Goal: Task Accomplishment & Management: Manage account settings

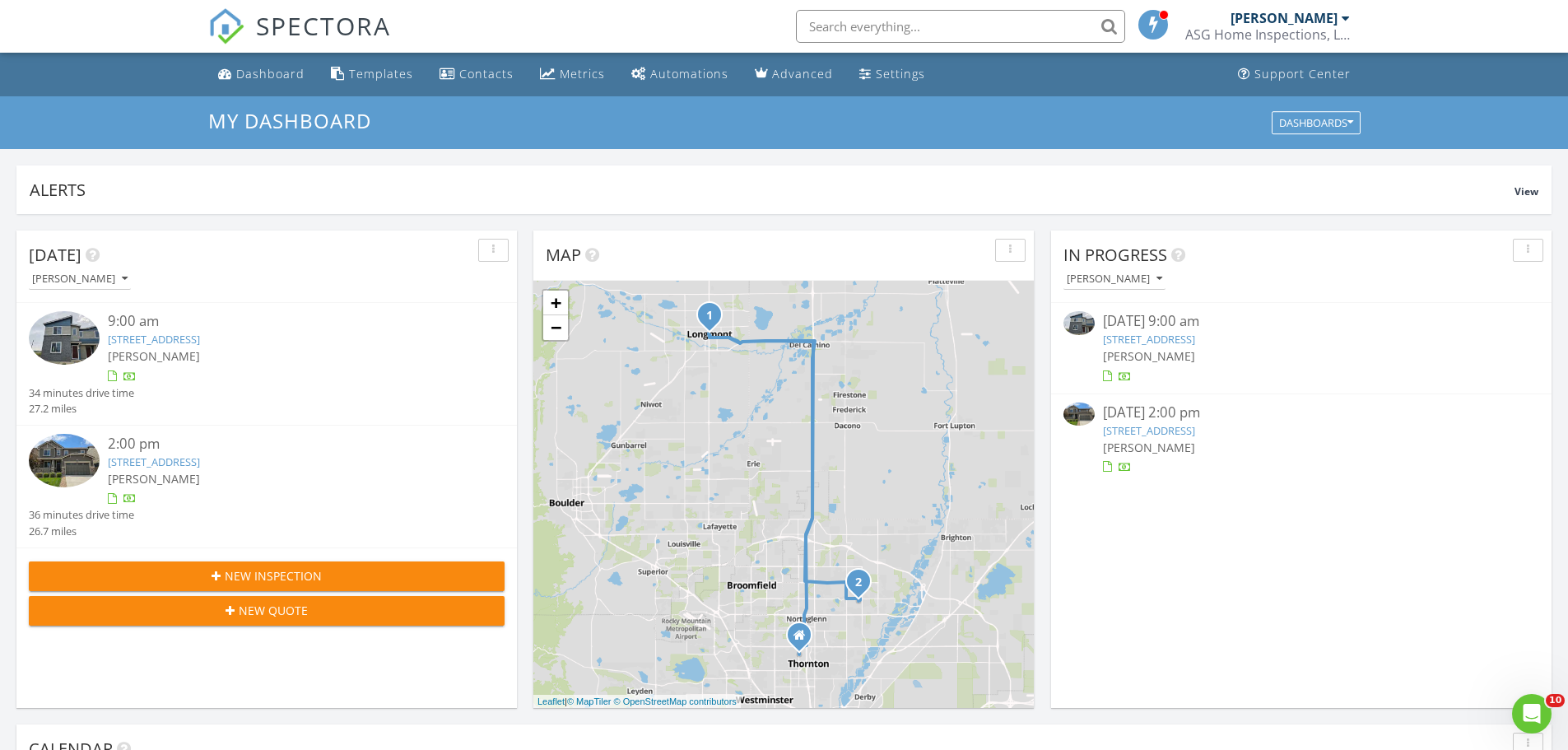
click at [1166, 334] on link "[STREET_ADDRESS]" at bounding box center [1149, 339] width 93 height 15
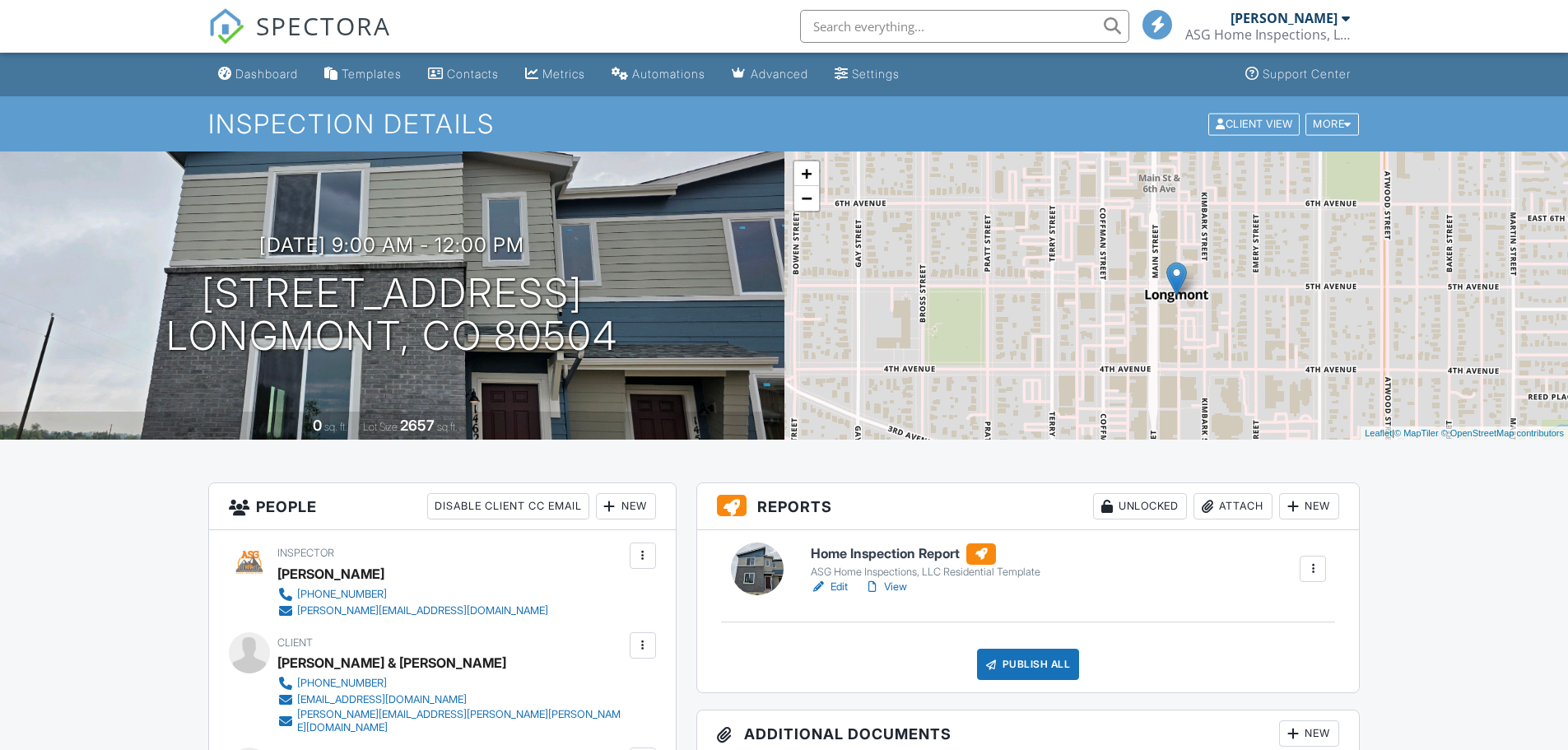
click at [836, 589] on link "Edit" at bounding box center [829, 587] width 37 height 16
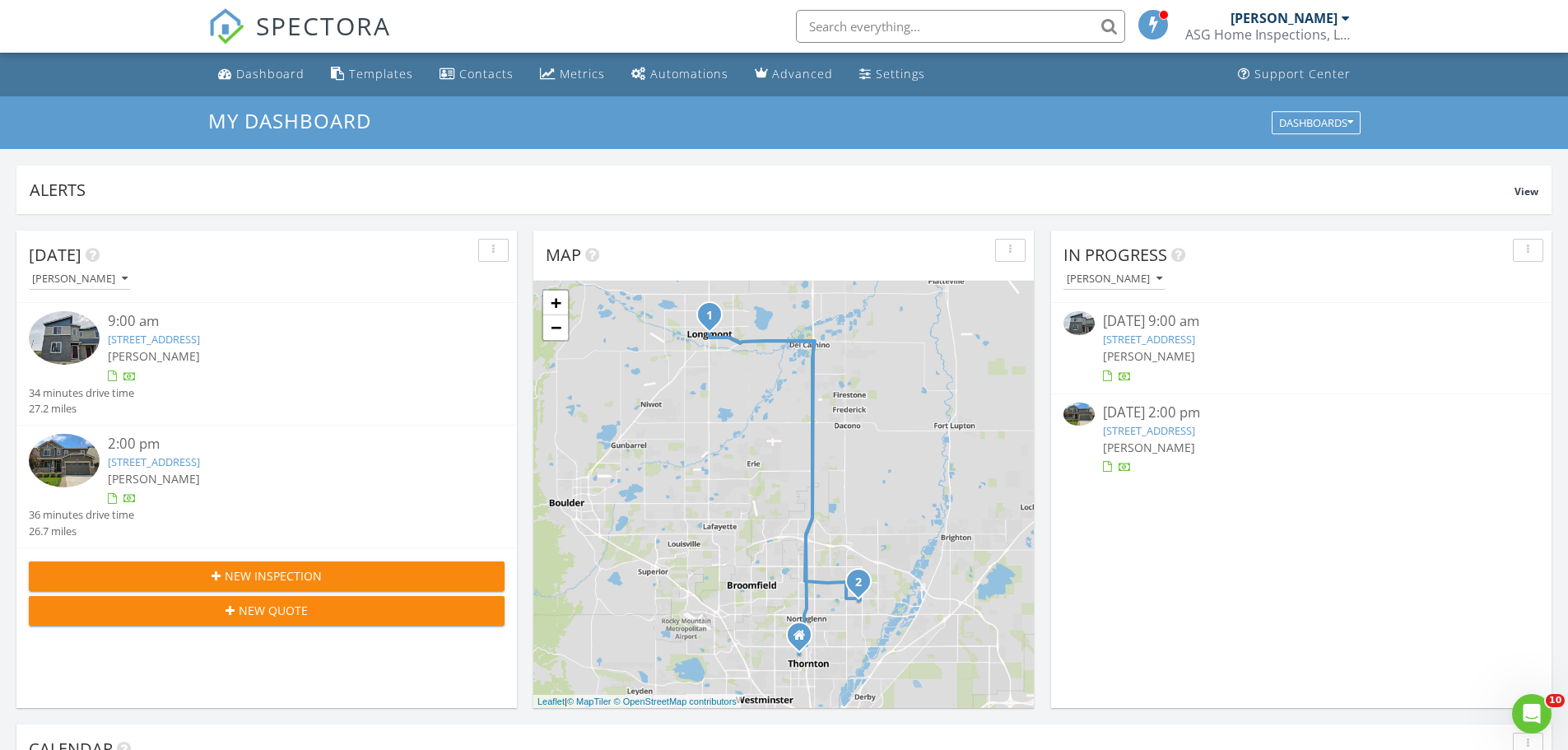
click at [1192, 340] on link "[STREET_ADDRESS]" at bounding box center [1149, 339] width 93 height 15
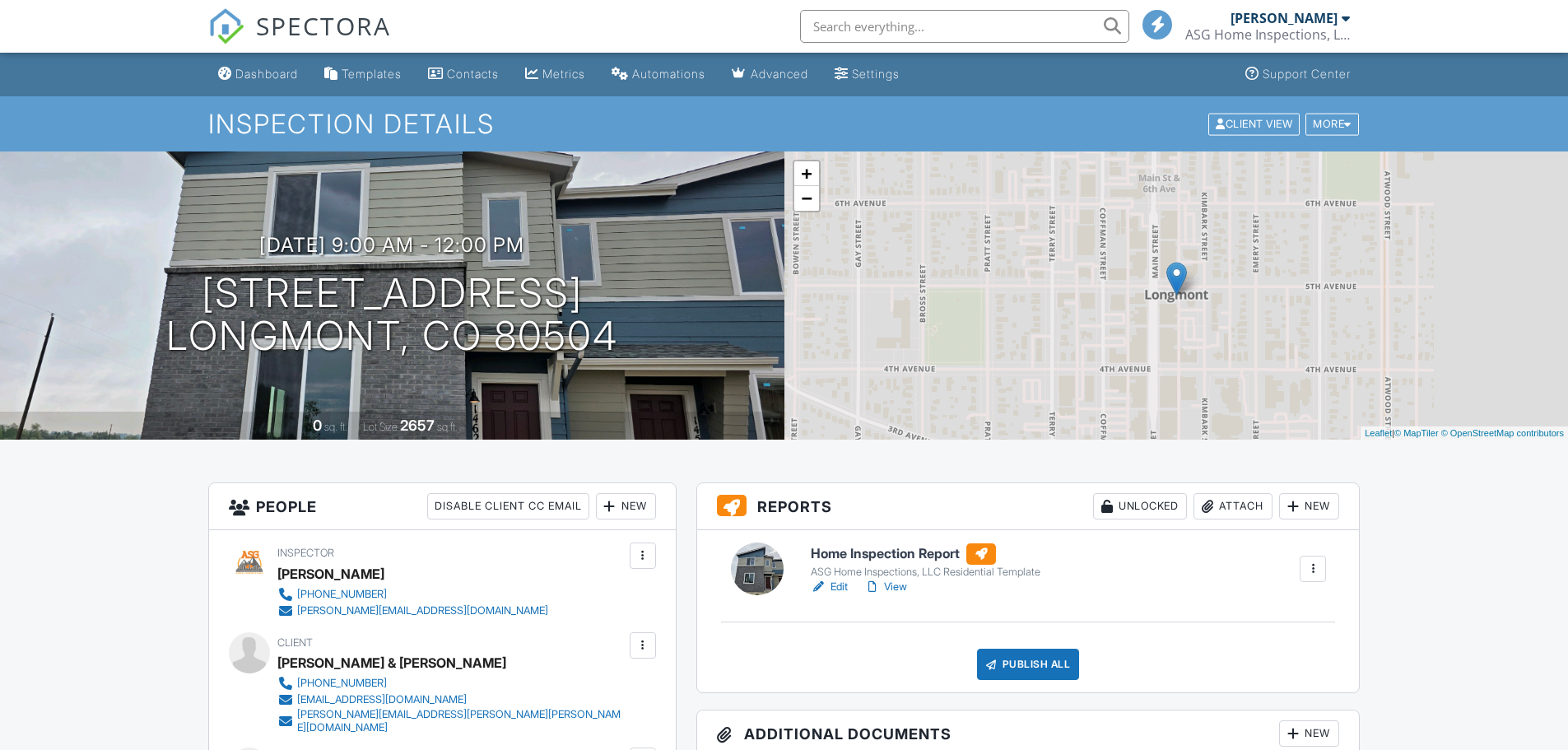
click at [838, 585] on link "Edit" at bounding box center [829, 587] width 37 height 16
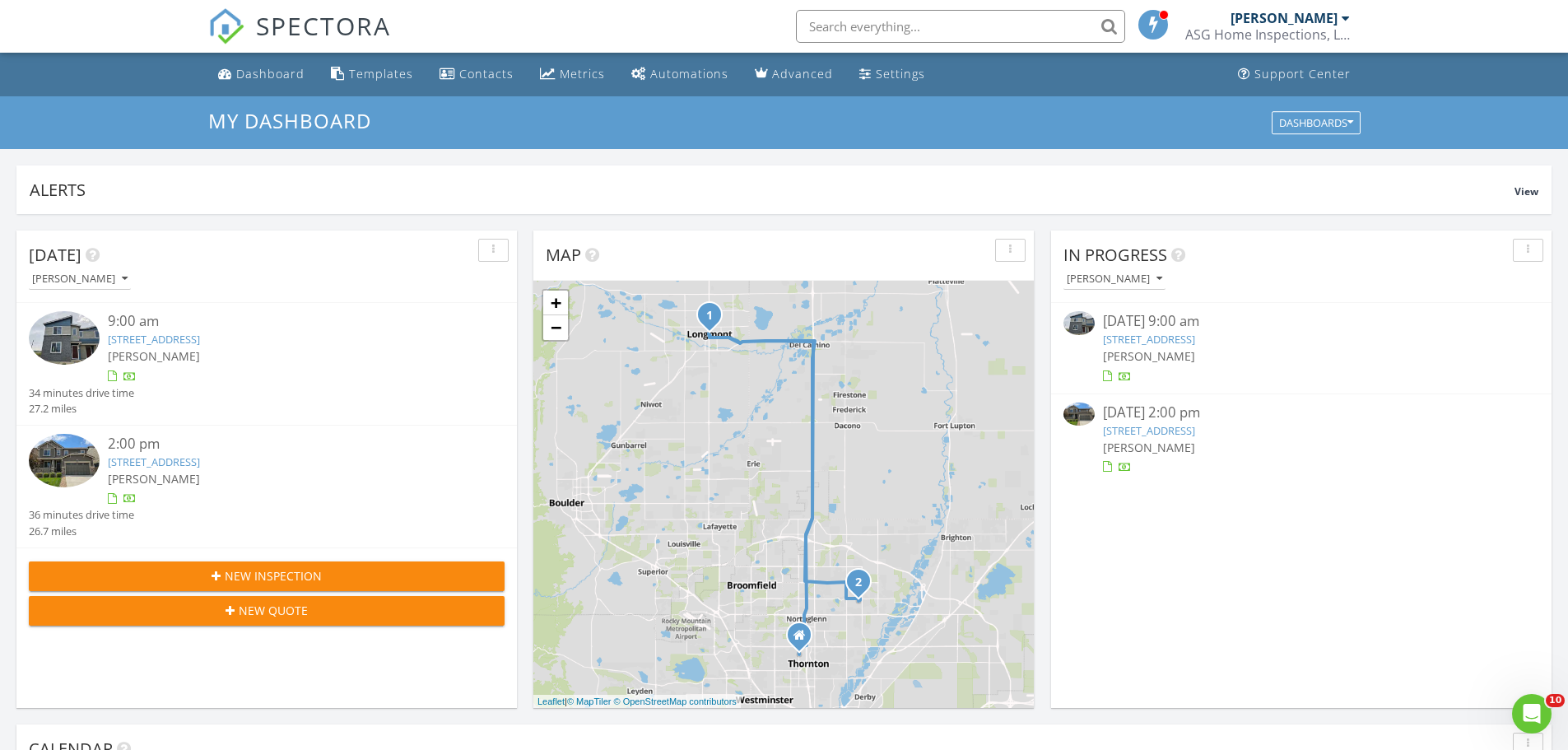
click at [1195, 337] on link "[STREET_ADDRESS]" at bounding box center [1149, 339] width 93 height 15
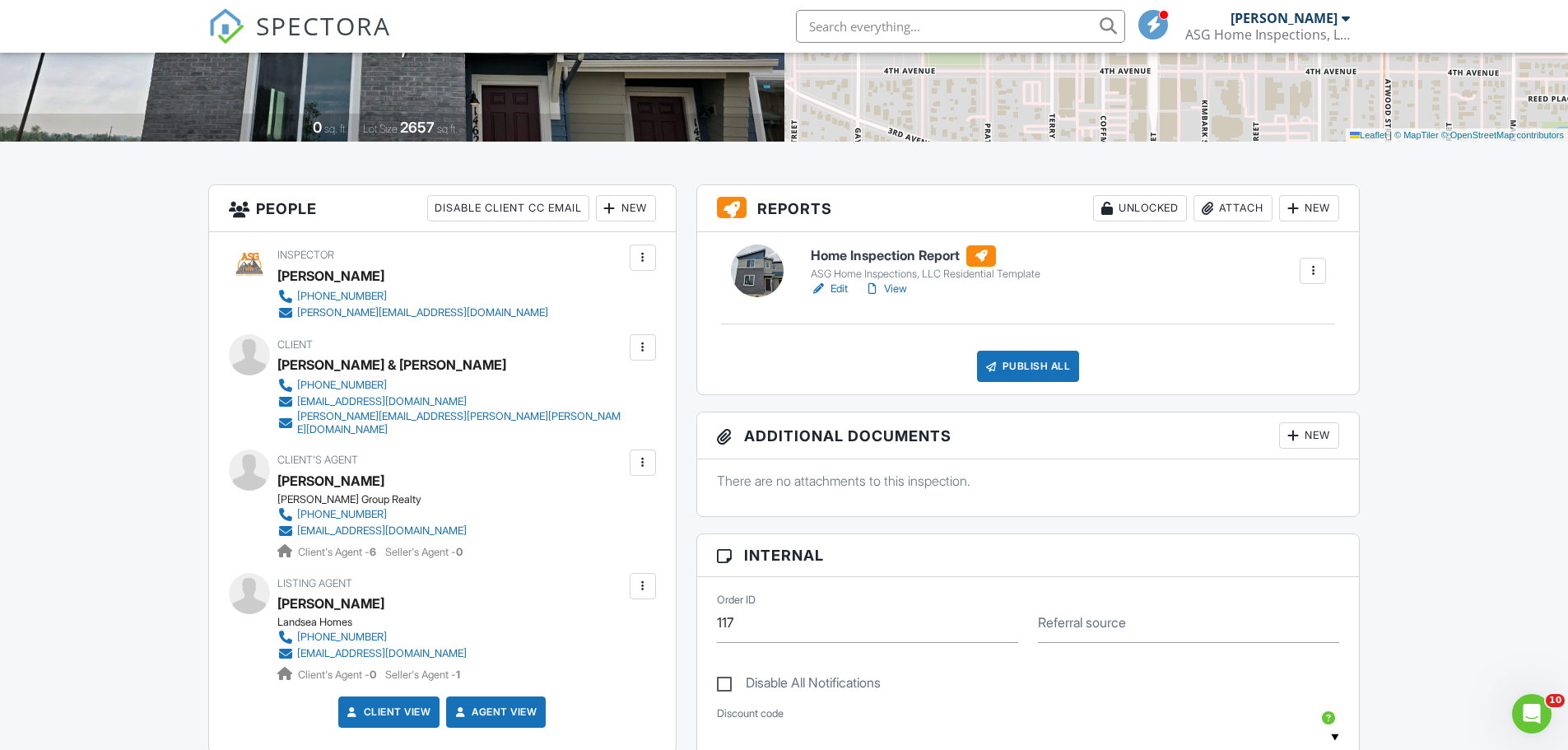
scroll to position [330, 0]
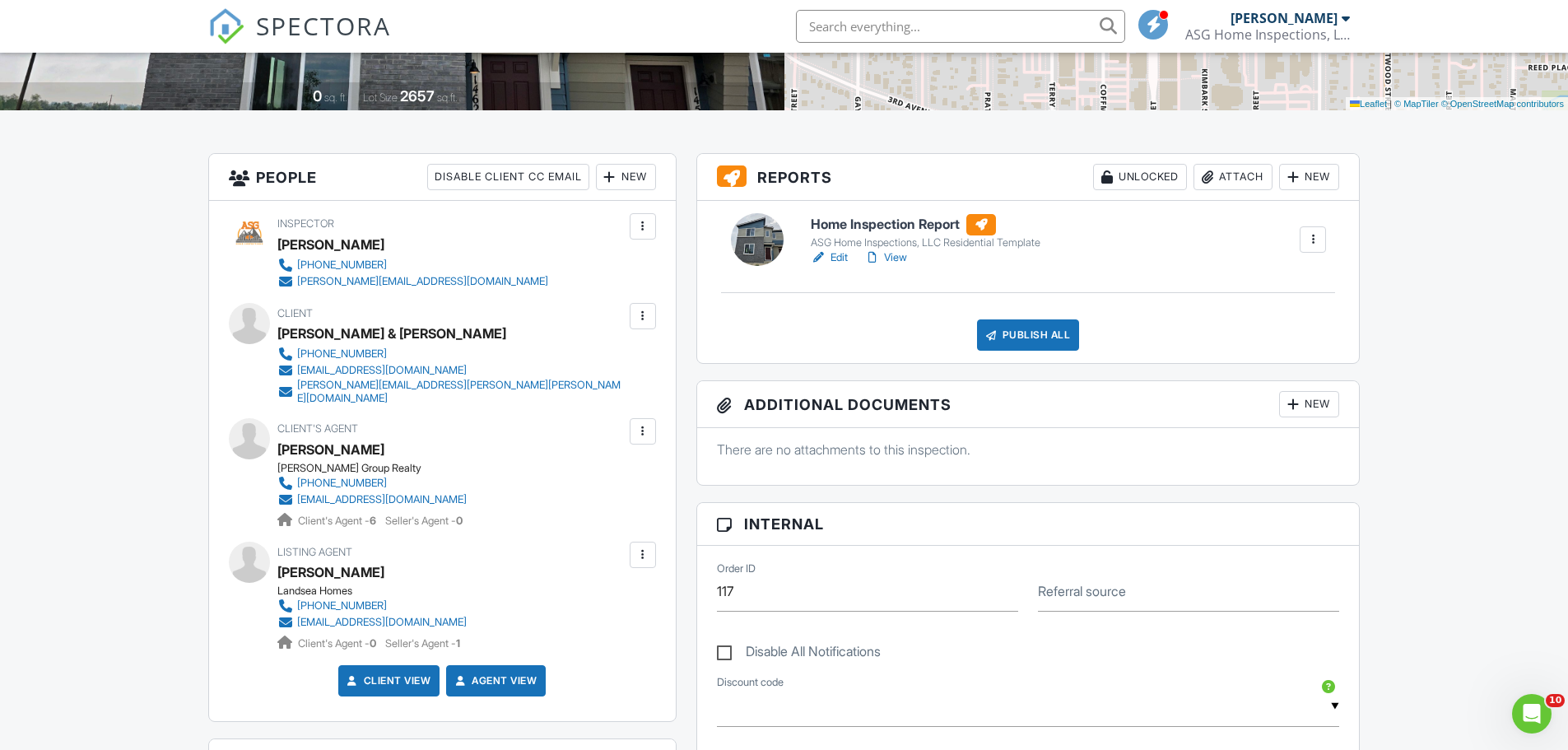
click at [833, 259] on link "Edit" at bounding box center [829, 257] width 37 height 16
